Goal: Transaction & Acquisition: Purchase product/service

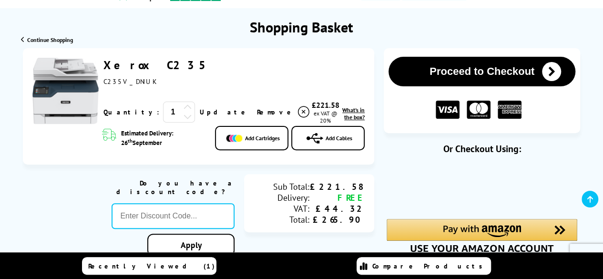
scroll to position [97, 0]
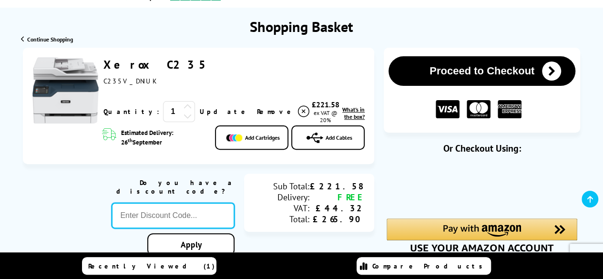
click at [146, 203] on input "text" at bounding box center [173, 216] width 123 height 26
paste input "LOYALTY2025"
type input "LOYALTY2025"
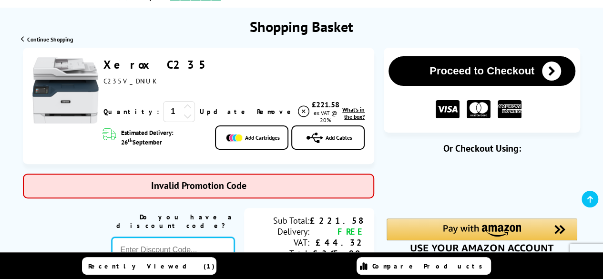
click at [168, 237] on input "text" at bounding box center [173, 250] width 123 height 26
paste input "SELECT10"
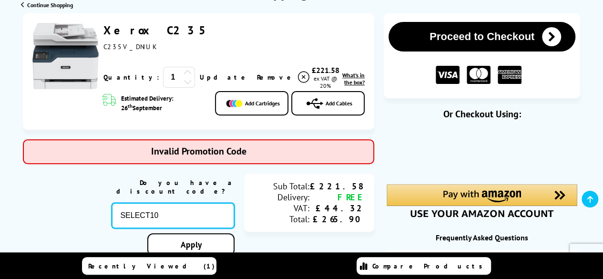
scroll to position [142, 0]
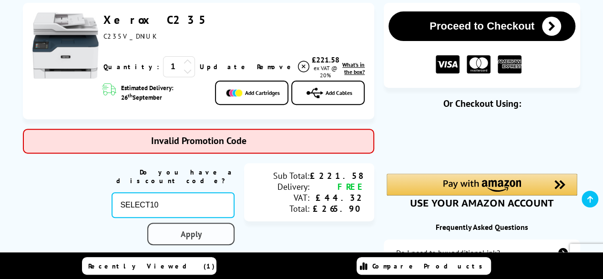
click at [179, 230] on link "Apply" at bounding box center [190, 234] width 87 height 22
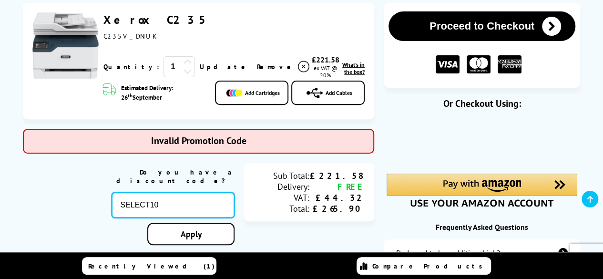
click at [174, 192] on input "SELECT10" at bounding box center [173, 205] width 123 height 26
paste input "COUPON"
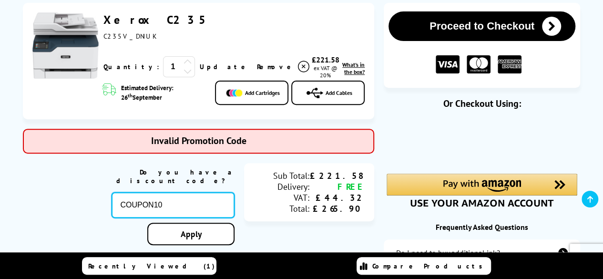
click at [183, 202] on input "COUPON10" at bounding box center [173, 205] width 123 height 26
paste input "BACKTOSCHOOL"
type input "BACKTOSCHOOL"
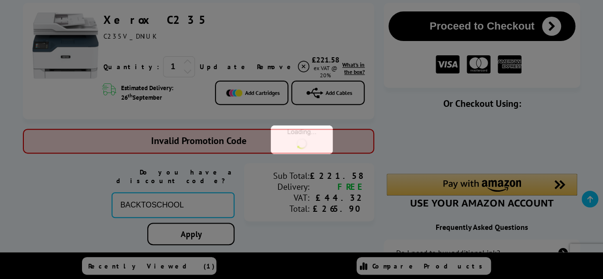
click at [189, 227] on div at bounding box center [301, 139] width 603 height 279
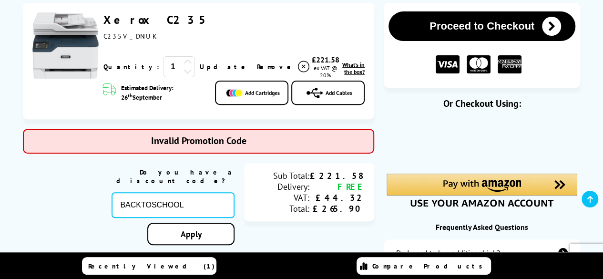
click at [189, 227] on link "Apply" at bounding box center [190, 234] width 87 height 22
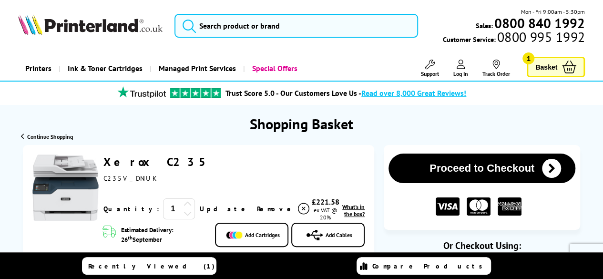
drag, startPoint x: 566, startPoint y: 0, endPoint x: 326, endPoint y: 50, distance: 245.1
click at [326, 50] on header "Mon - Fri 9:00am - 5:30pm Sales: 0800 840 1992 Customer Service: 0800 995 1992" at bounding box center [301, 40] width 603 height 81
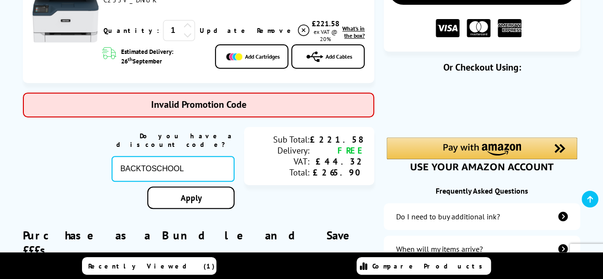
scroll to position [180, 0]
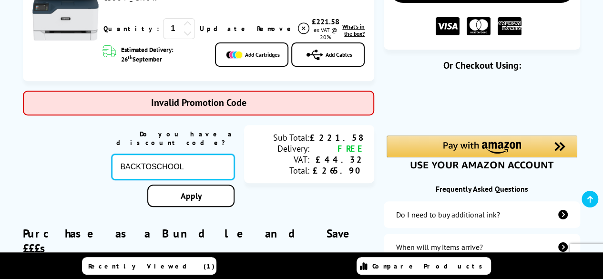
drag, startPoint x: 193, startPoint y: 150, endPoint x: 20, endPoint y: 146, distance: 174.0
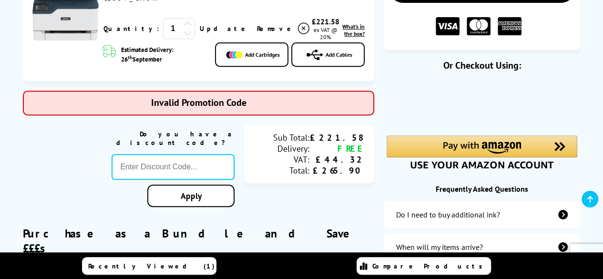
click at [72, 148] on div "Do you have a discount code? Apply Sub Total: Delivery: VAT: Total: £221.58 FRE…" at bounding box center [198, 168] width 351 height 87
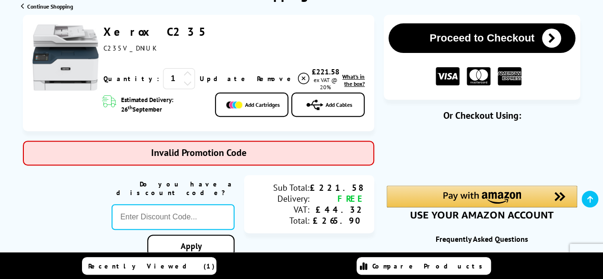
scroll to position [96, 0]
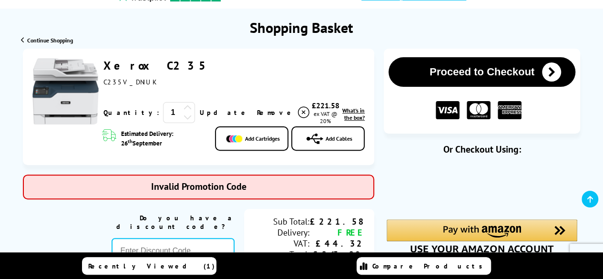
drag, startPoint x: 175, startPoint y: 63, endPoint x: 104, endPoint y: 62, distance: 71.0
click at [104, 62] on div "Xerox C235 C235V_DNIUK" at bounding box center [233, 72] width 261 height 28
copy link "Xerox C235"
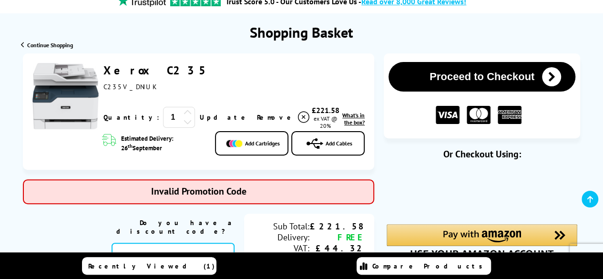
scroll to position [91, 0]
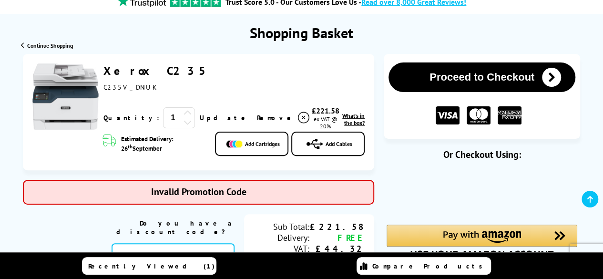
click at [159, 63] on link "Xerox C235" at bounding box center [158, 70] width 110 height 15
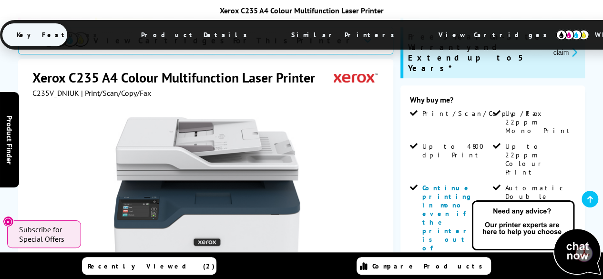
scroll to position [224, 0]
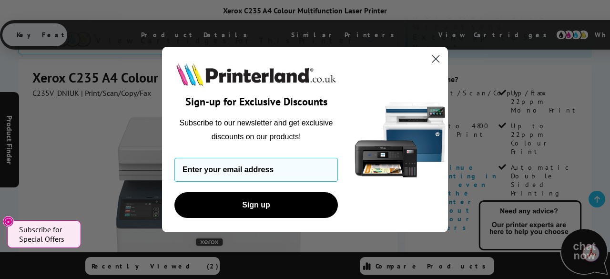
click at [439, 56] on icon "Close dialog" at bounding box center [436, 59] width 7 height 7
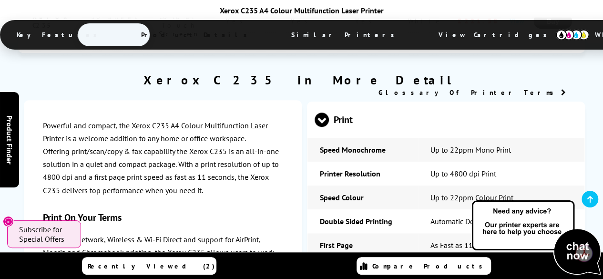
scroll to position [2213, 0]
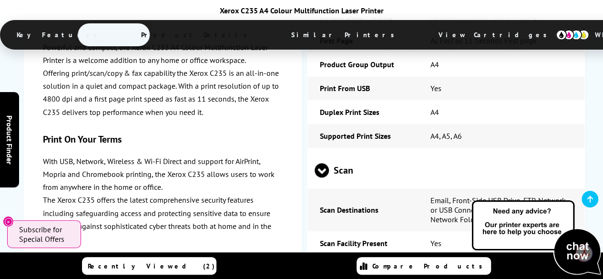
scroll to position [2423, 0]
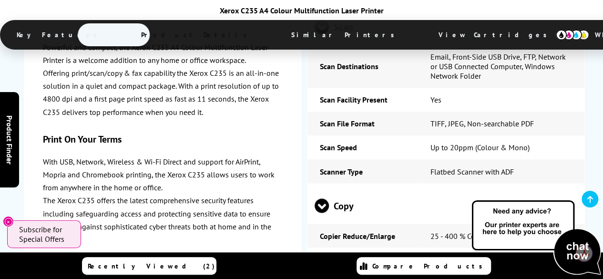
scroll to position [2561, 0]
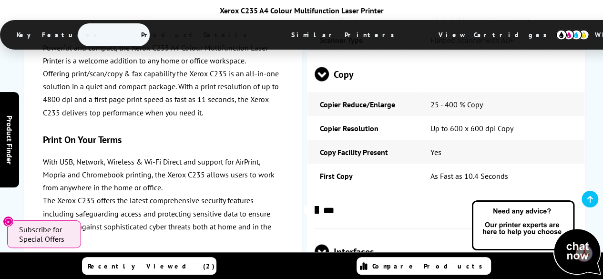
scroll to position [2687, 0]
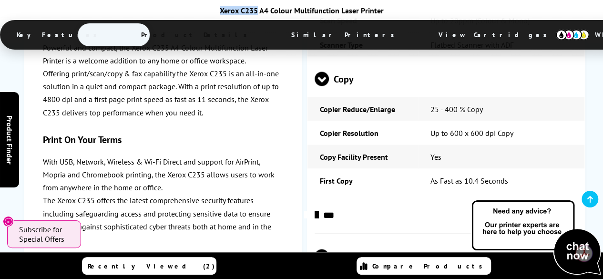
drag, startPoint x: 258, startPoint y: 6, endPoint x: 221, endPoint y: 4, distance: 36.7
click at [221, 4] on div "Xerox C235 A4 Colour Multifunction Laser Printer Key Features Product Details S…" at bounding box center [301, 28] width 603 height 56
copy div "Xerox C235"
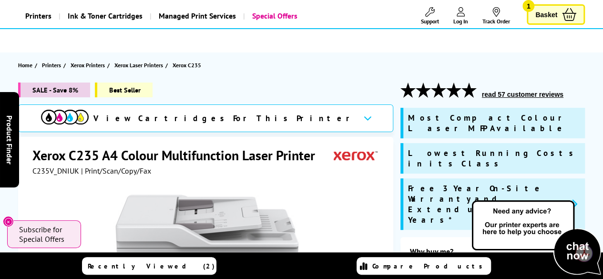
scroll to position [46, 0]
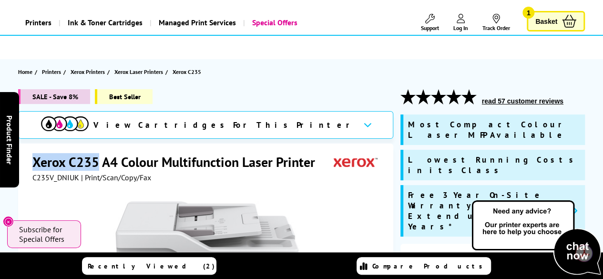
drag, startPoint x: 98, startPoint y: 162, endPoint x: 33, endPoint y: 162, distance: 65.3
click at [33, 162] on h1 "Xerox C235 A4 Colour Multifunction Laser Printer" at bounding box center [178, 162] width 292 height 18
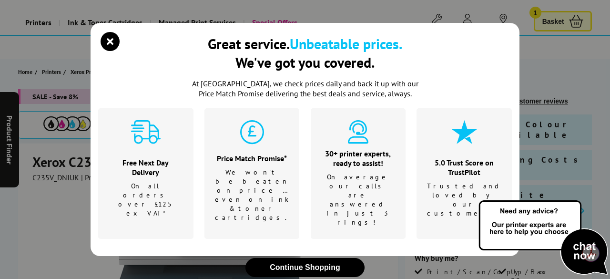
click at [69, 189] on div "Great service. Unbeatable prices. We've got you covered. At Printerland, we che…" at bounding box center [305, 139] width 610 height 279
click at [113, 40] on icon "close modal" at bounding box center [110, 41] width 19 height 19
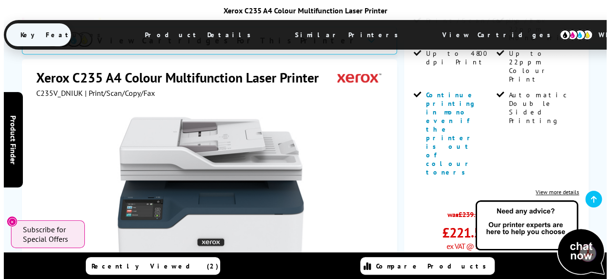
scroll to position [297, 0]
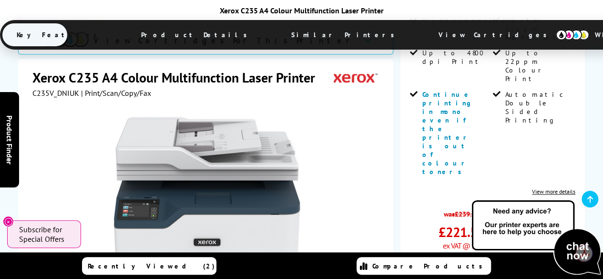
click at [448, 260] on link "Add to Basket" at bounding box center [492, 274] width 165 height 28
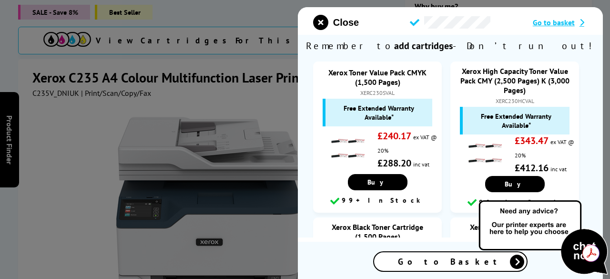
click at [550, 22] on span "Go to basket" at bounding box center [554, 23] width 42 height 10
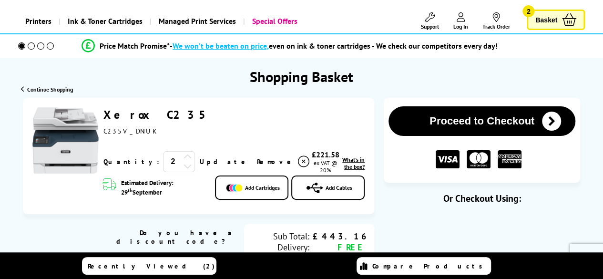
scroll to position [47, 0]
click at [183, 166] on icon at bounding box center [187, 166] width 9 height 9
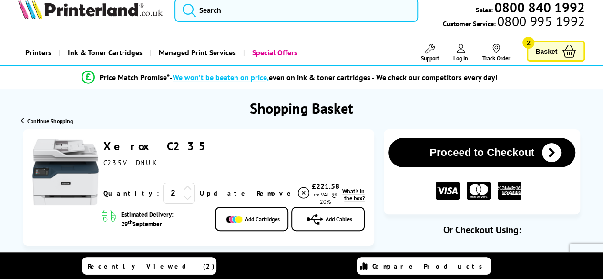
scroll to position [0, 0]
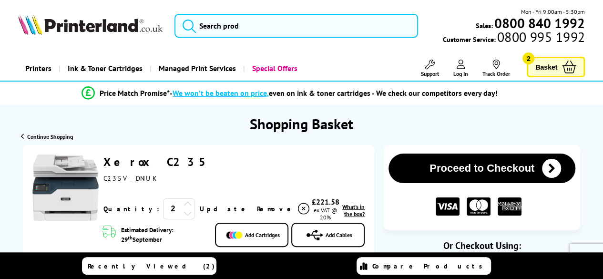
drag, startPoint x: 163, startPoint y: 159, endPoint x: 106, endPoint y: 159, distance: 56.7
click at [106, 159] on div "Xerox C235 C235V_DNIUK" at bounding box center [233, 168] width 261 height 28
copy link "Xerox C235"
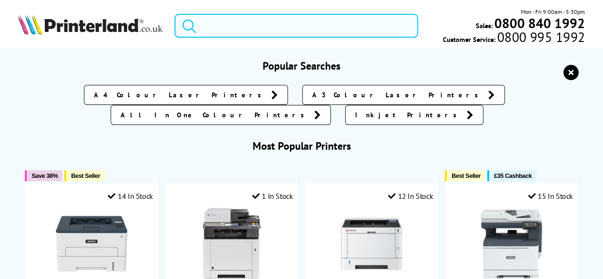
click at [261, 25] on input "search" at bounding box center [295, 26] width 243 height 24
paste input "Xerox C235"
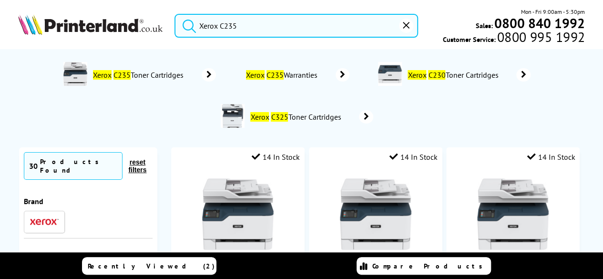
type input "Xerox C235"
click at [282, 117] on mark "C325" at bounding box center [279, 117] width 17 height 10
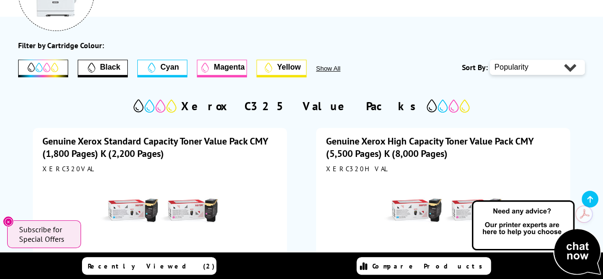
scroll to position [180, 0]
click at [334, 69] on span "Show All" at bounding box center [341, 68] width 50 height 7
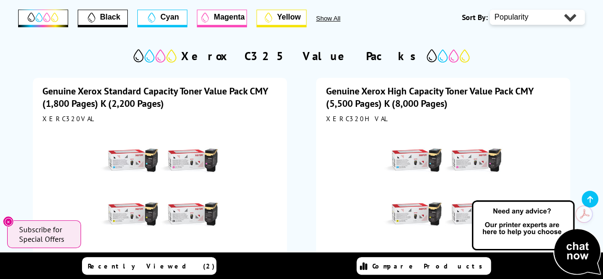
scroll to position [0, 0]
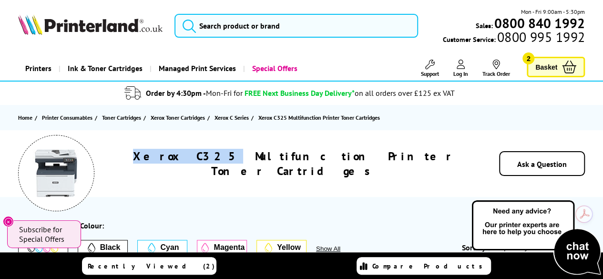
drag, startPoint x: 229, startPoint y: 162, endPoint x: 172, endPoint y: 161, distance: 56.2
click at [172, 161] on h1 "Xerox C325 Multifunction Printer Toner Cartridges" at bounding box center [293, 164] width 354 height 30
copy h1 "Xerox C325"
